Goal: Task Accomplishment & Management: Use online tool/utility

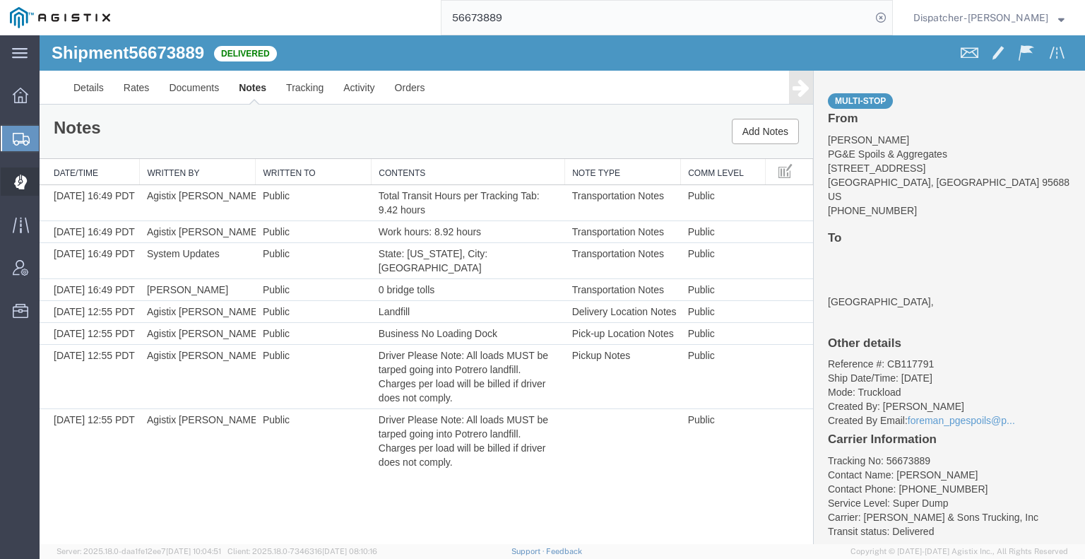
click at [13, 183] on div at bounding box center [21, 181] width 40 height 28
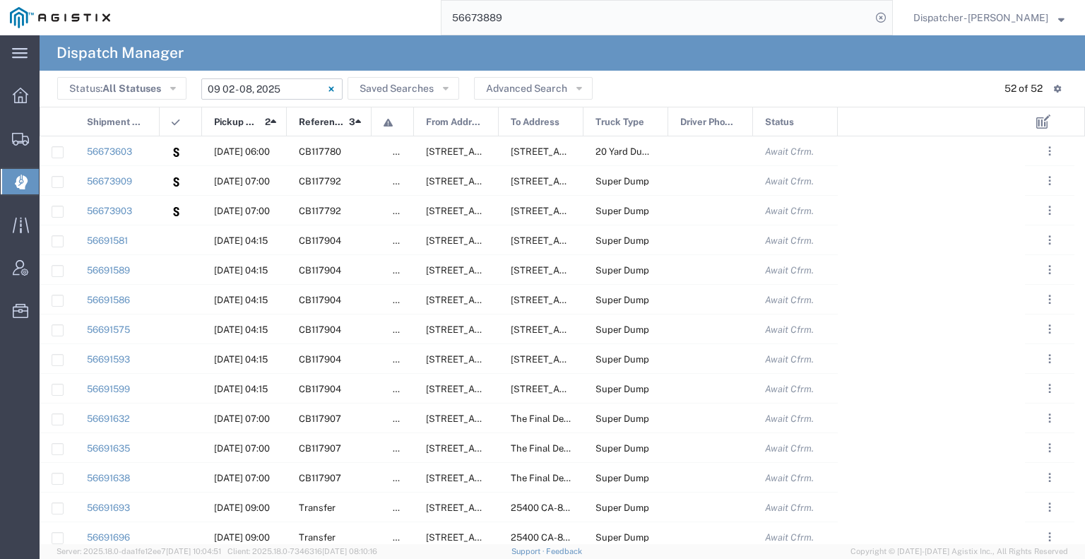
click at [281, 89] on input "[DATE] - [DATE]" at bounding box center [271, 88] width 141 height 21
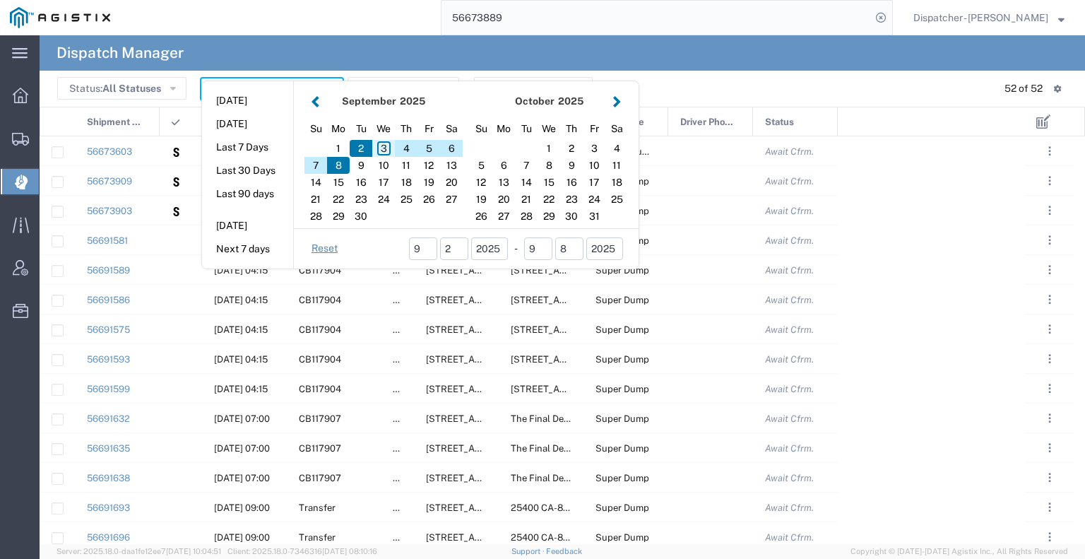
click at [382, 146] on div "3" at bounding box center [383, 148] width 23 height 17
type input "[DATE]"
type input "[DATE] - [DATE]"
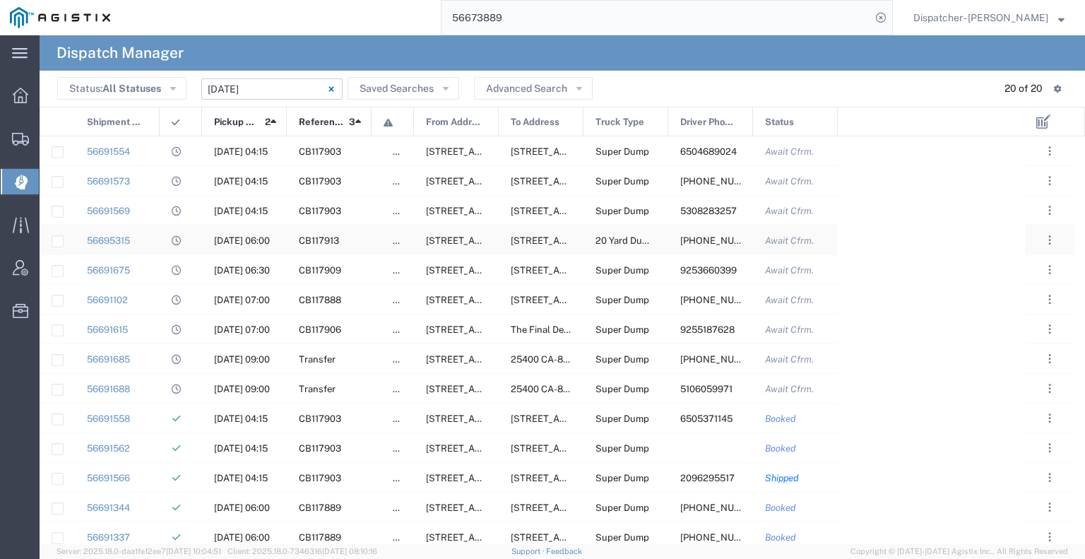
click at [167, 240] on div at bounding box center [181, 239] width 42 height 29
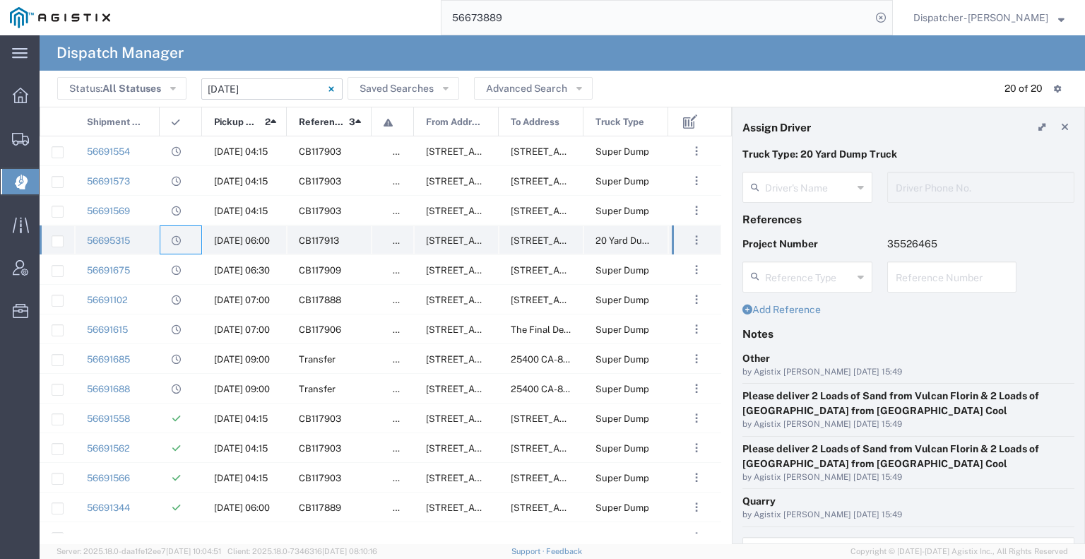
type input "[PERSON_NAME]"
type input "[PHONE_NUMBER]"
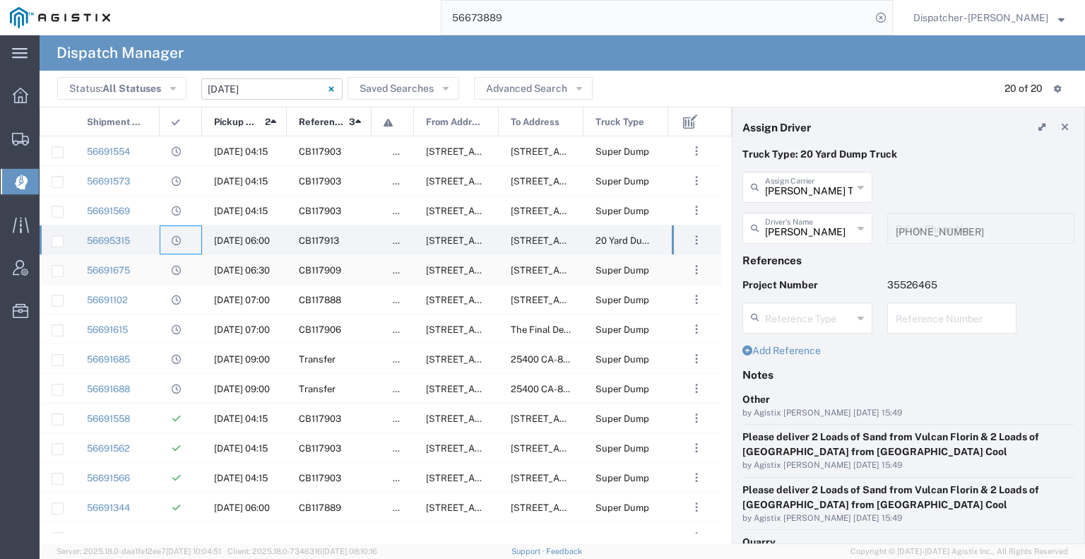
click at [191, 267] on div at bounding box center [181, 269] width 42 height 29
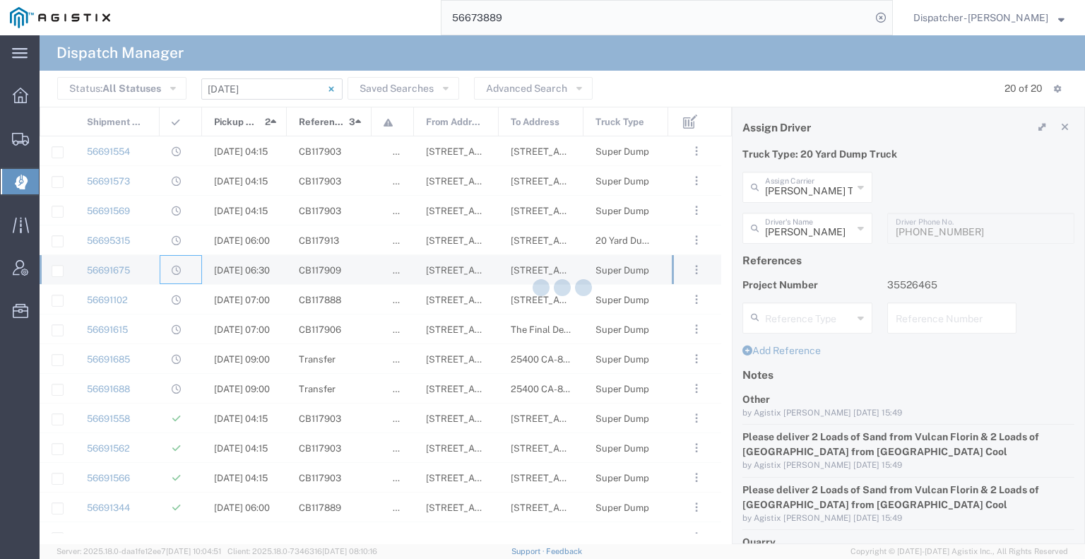
type input "[PERSON_NAME] & Sons Trucking, Inc"
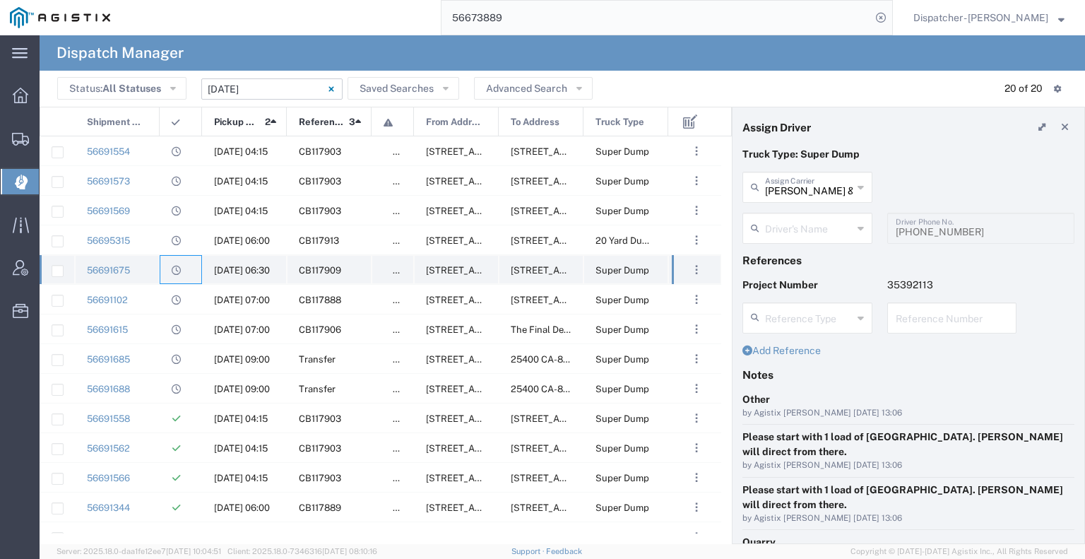
type input "[PERSON_NAME]"
type input "9253660399"
click at [189, 247] on div at bounding box center [181, 239] width 42 height 29
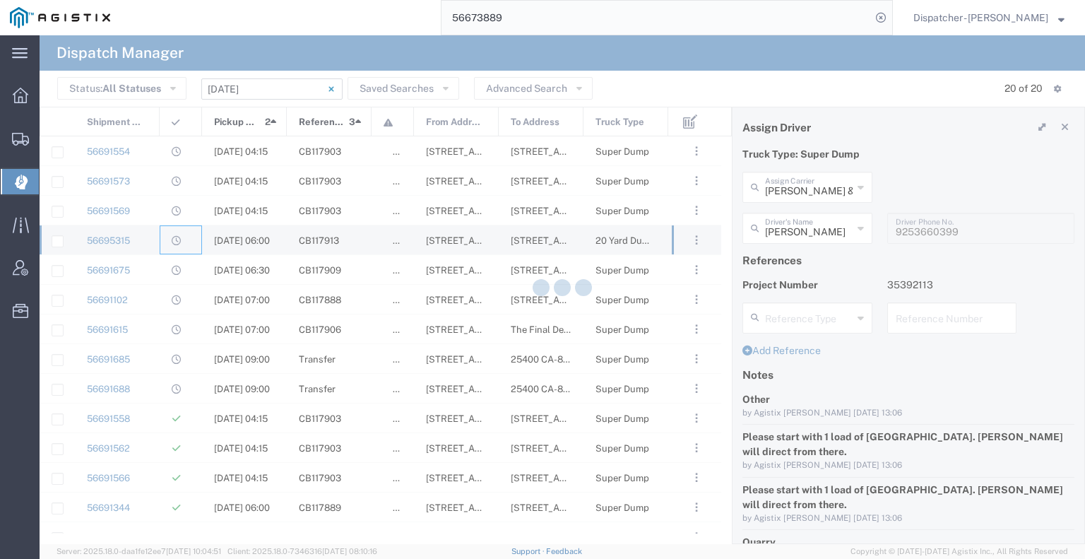
type input "[PERSON_NAME] Trucking"
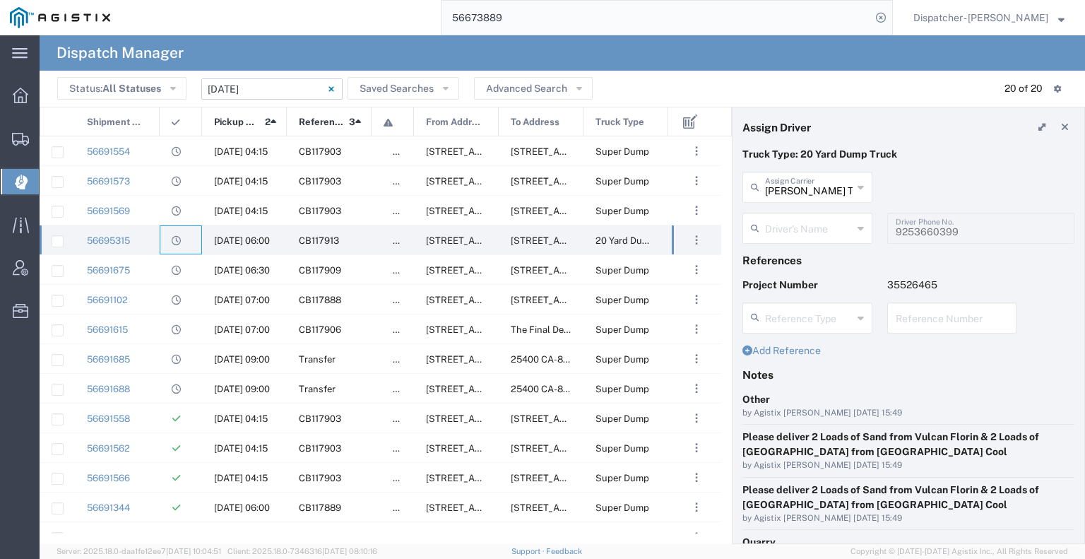
type input "[PERSON_NAME]"
type input "[PHONE_NUMBER]"
click at [773, 189] on input "text" at bounding box center [809, 186] width 88 height 25
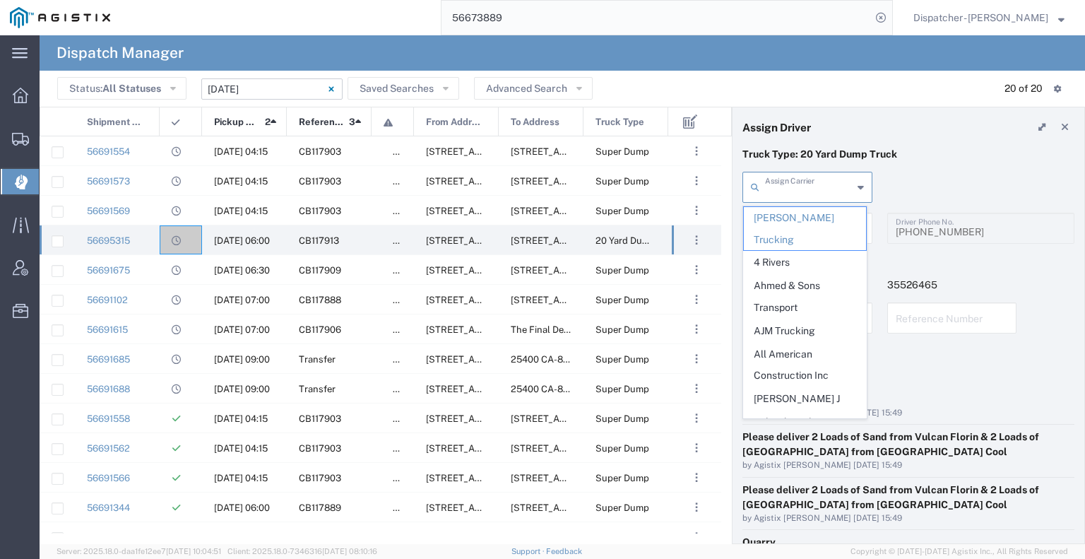
type input "s"
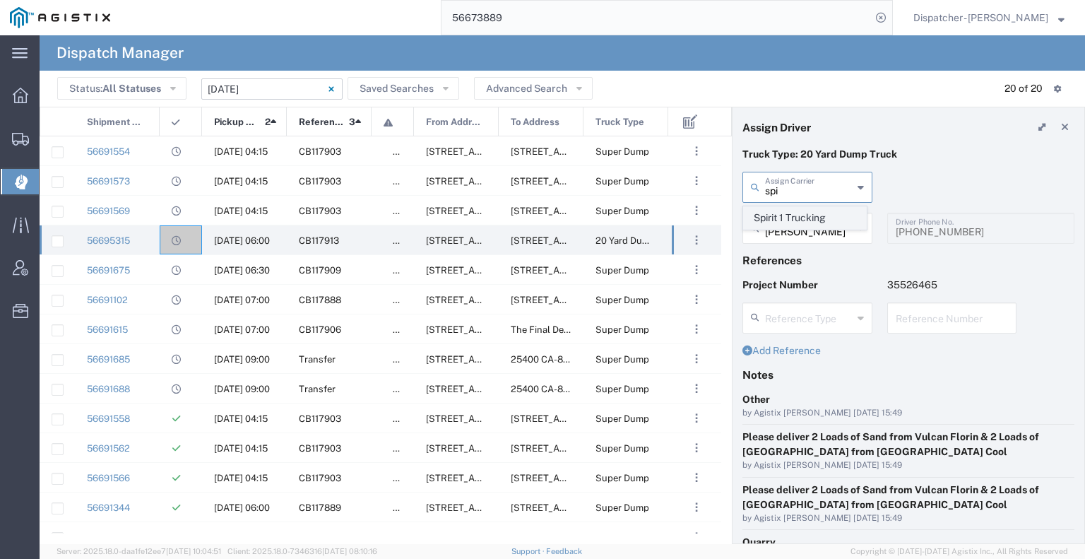
click at [797, 214] on span "Spirit 1 Trucking" at bounding box center [805, 218] width 122 height 22
type input "Spirit 1 Trucking"
click at [803, 235] on input "text" at bounding box center [809, 227] width 88 height 25
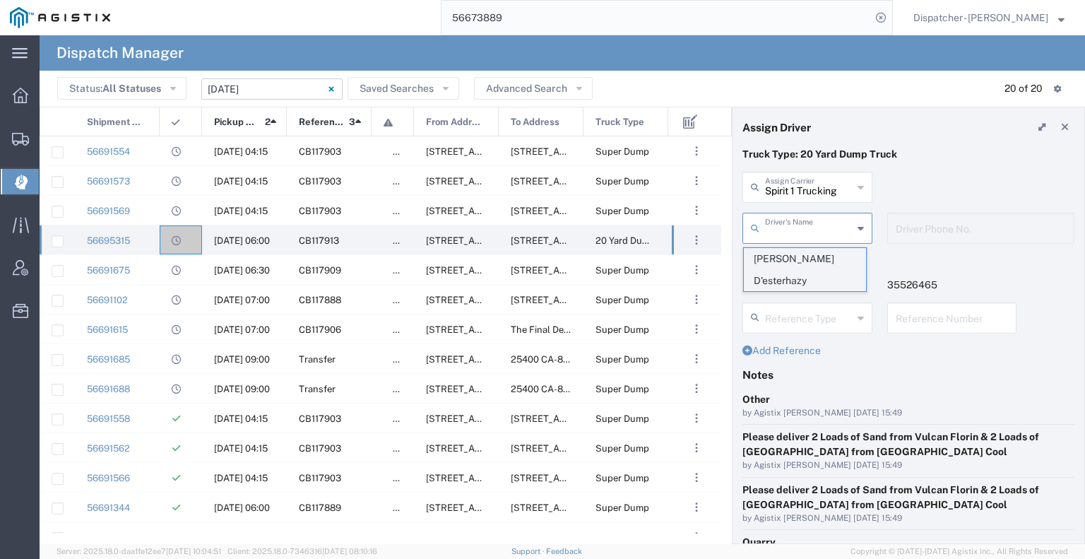
click at [803, 251] on span "[PERSON_NAME] D'esterhazy" at bounding box center [805, 270] width 122 height 44
type input "[PERSON_NAME] D'esterhazy"
type input "9162407176"
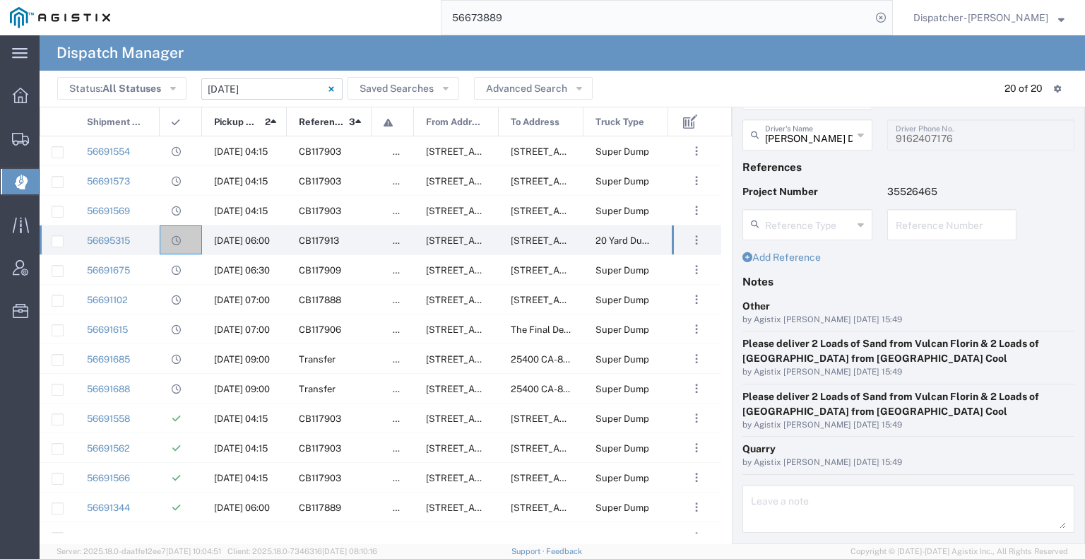
scroll to position [133, 0]
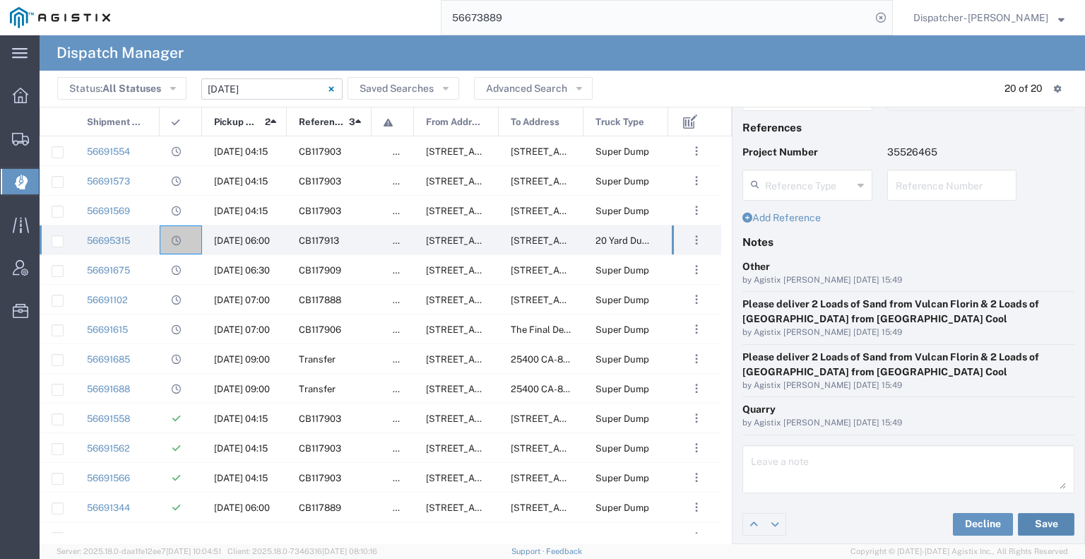
click at [1020, 520] on button "Save" at bounding box center [1046, 524] width 57 height 23
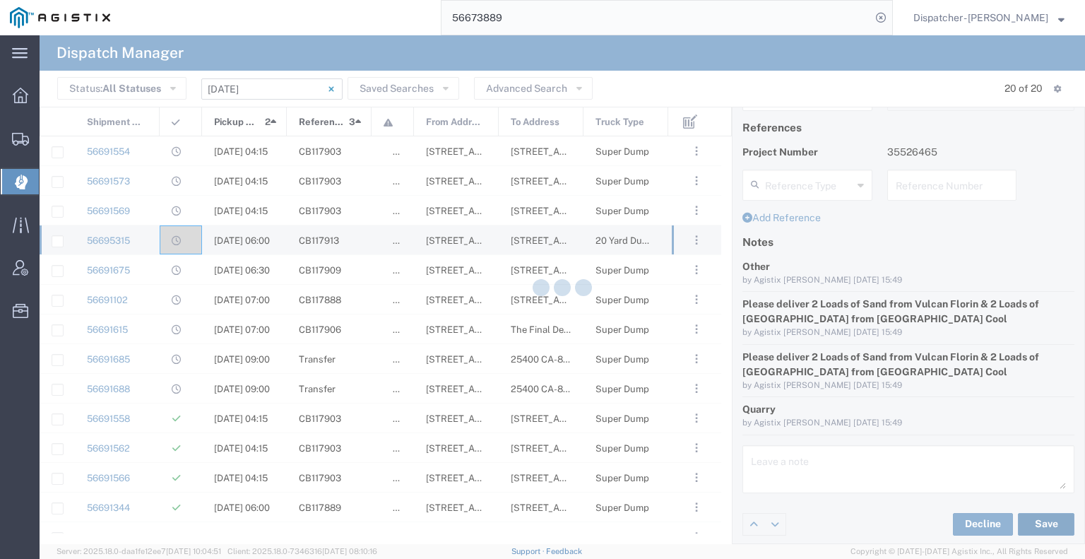
type input "[PERSON_NAME] D'esterhazy"
type input "Spirit 1 Trucking"
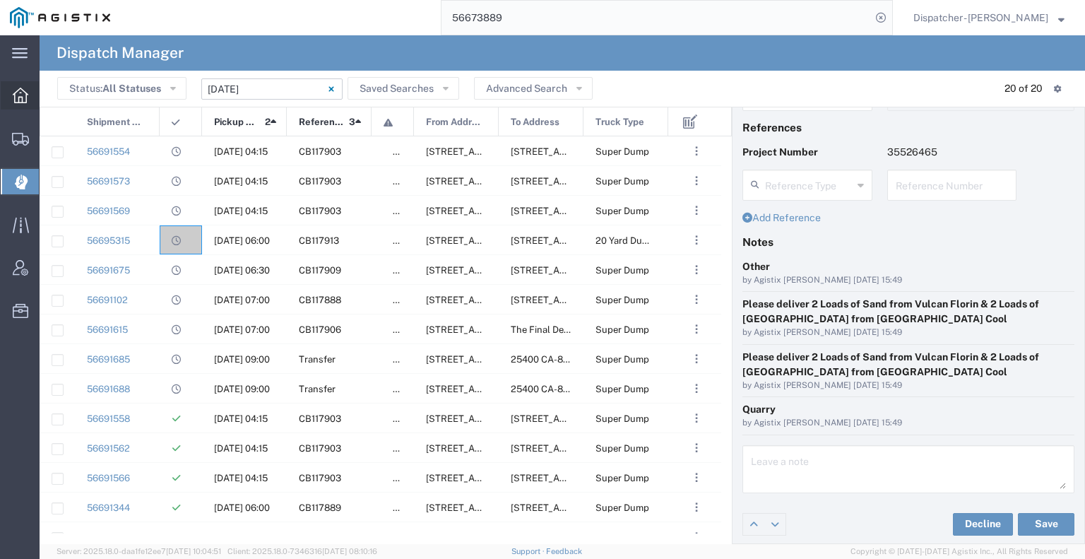
click at [24, 100] on icon at bounding box center [21, 96] width 16 height 16
